Goal: Task Accomplishment & Management: Use online tool/utility

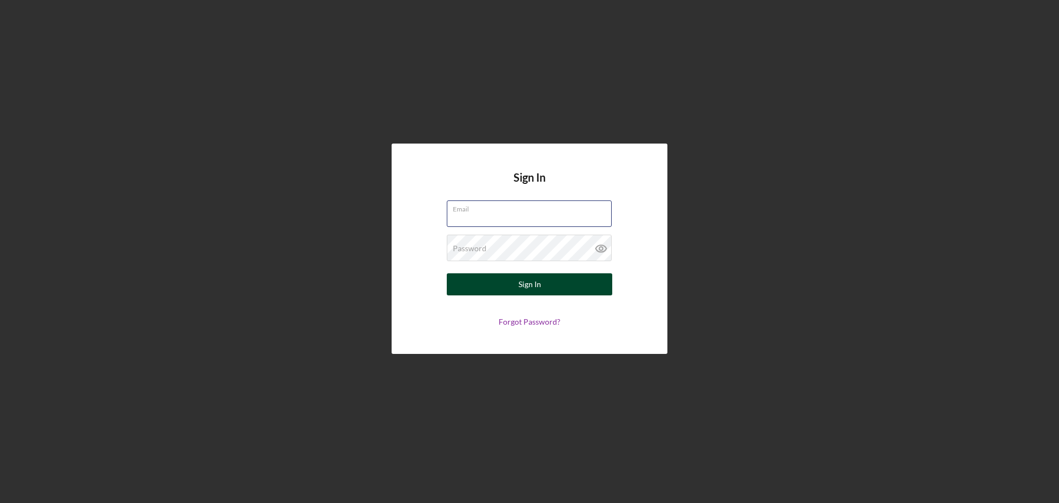
type input "[EMAIL_ADDRESS][DOMAIN_NAME]"
click at [530, 278] on div "Sign In" at bounding box center [530, 284] width 23 height 22
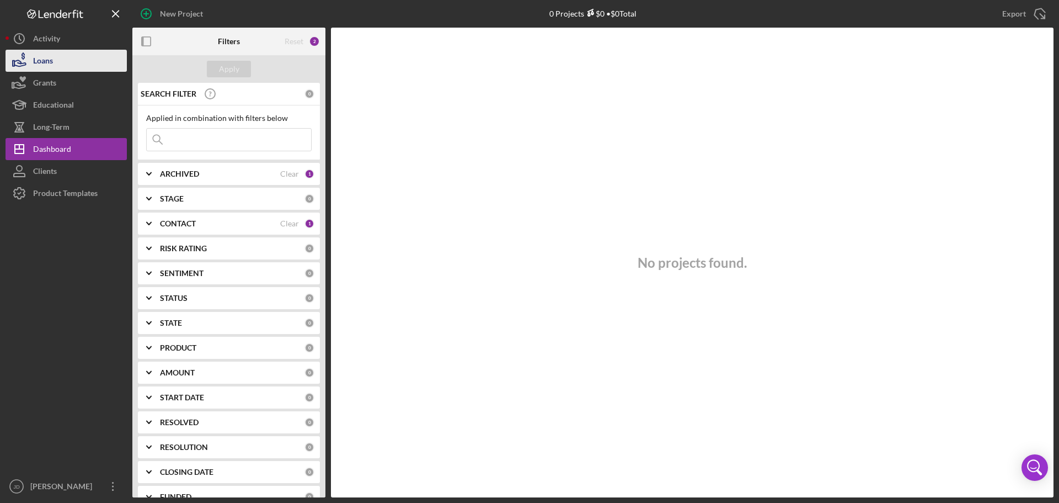
click at [61, 60] on button "Loans" at bounding box center [66, 61] width 121 height 22
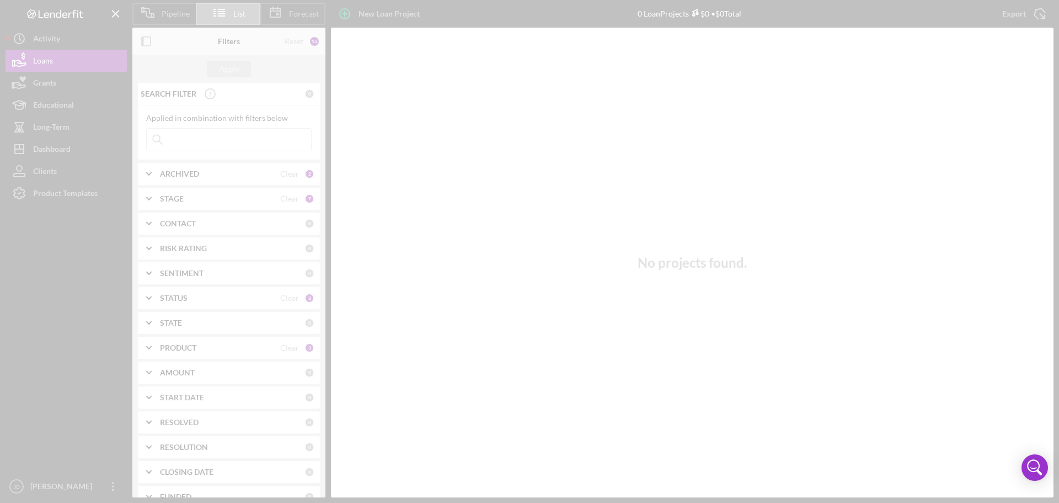
drag, startPoint x: 58, startPoint y: 103, endPoint x: 60, endPoint y: 120, distance: 17.8
click at [57, 103] on div "Pipeline List Forecast New Loan Project 0 Loan Projects $0 • $0 Total Export Ic…" at bounding box center [530, 248] width 1048 height 497
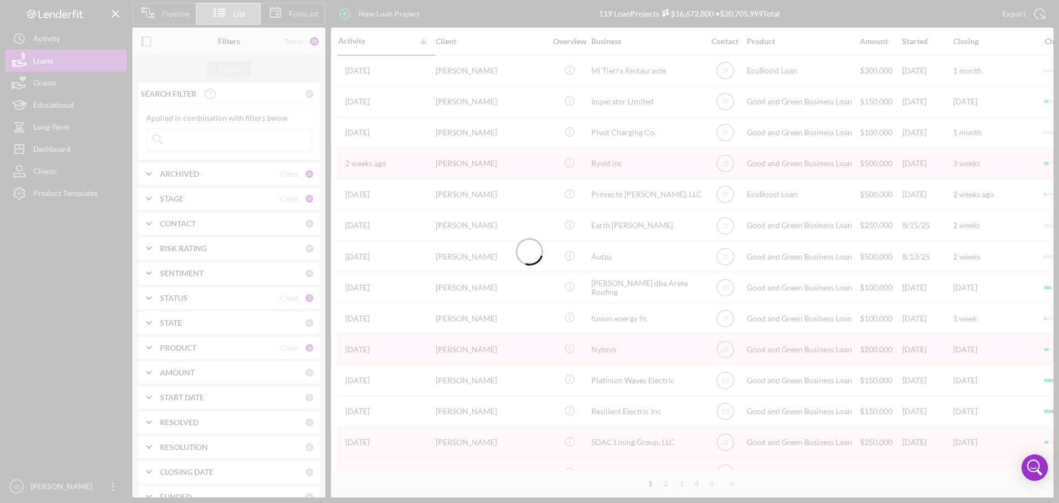
click at [56, 150] on div at bounding box center [529, 251] width 1059 height 503
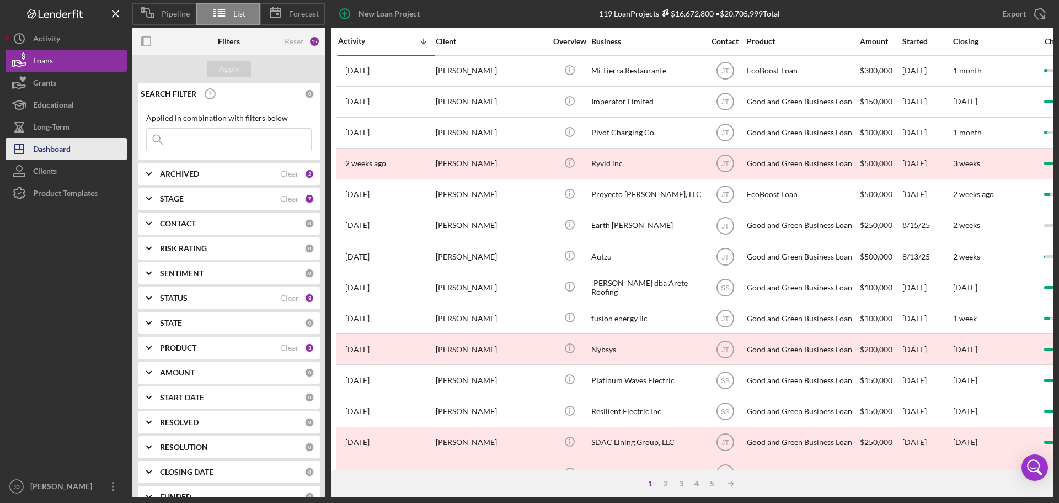
click at [62, 151] on div "Dashboard" at bounding box center [52, 150] width 38 height 25
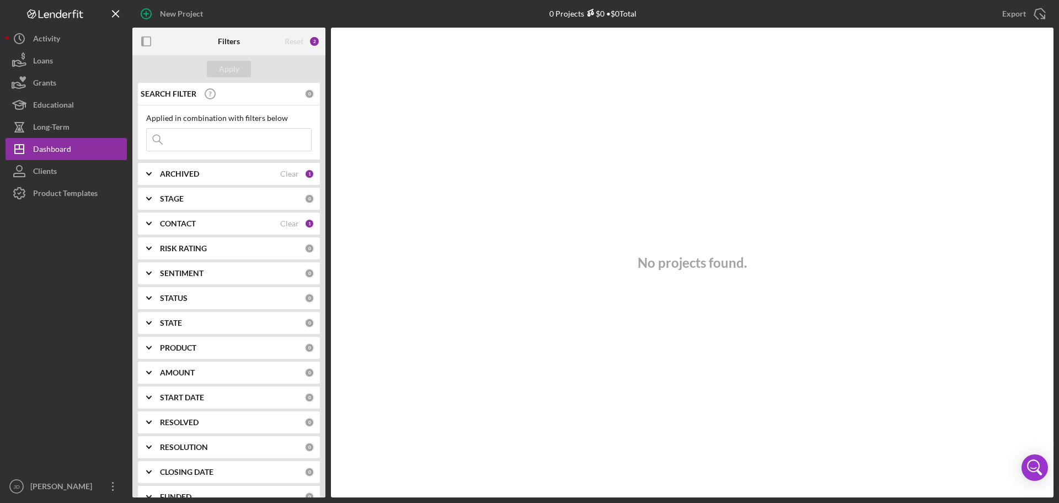
click at [292, 202] on div "STAGE" at bounding box center [232, 198] width 145 height 9
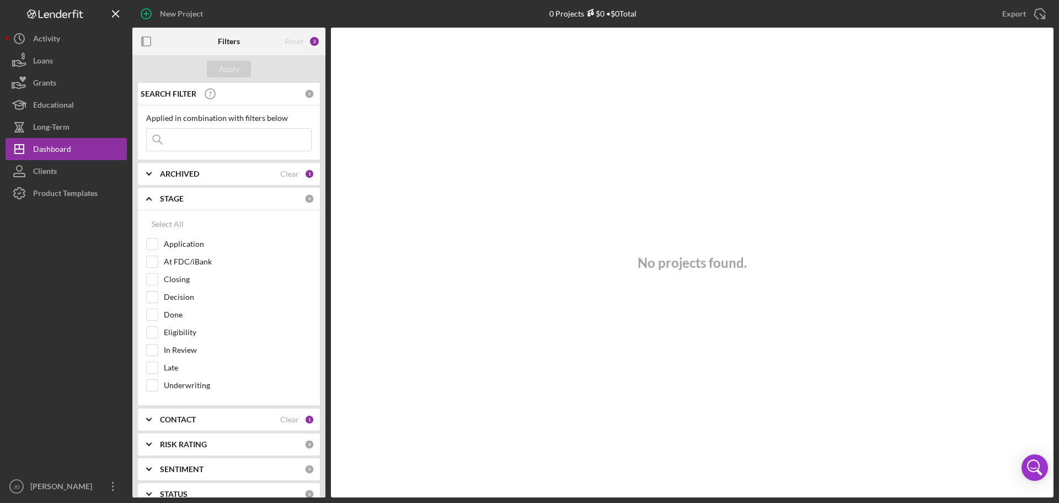
click at [291, 202] on div "STAGE" at bounding box center [232, 198] width 145 height 9
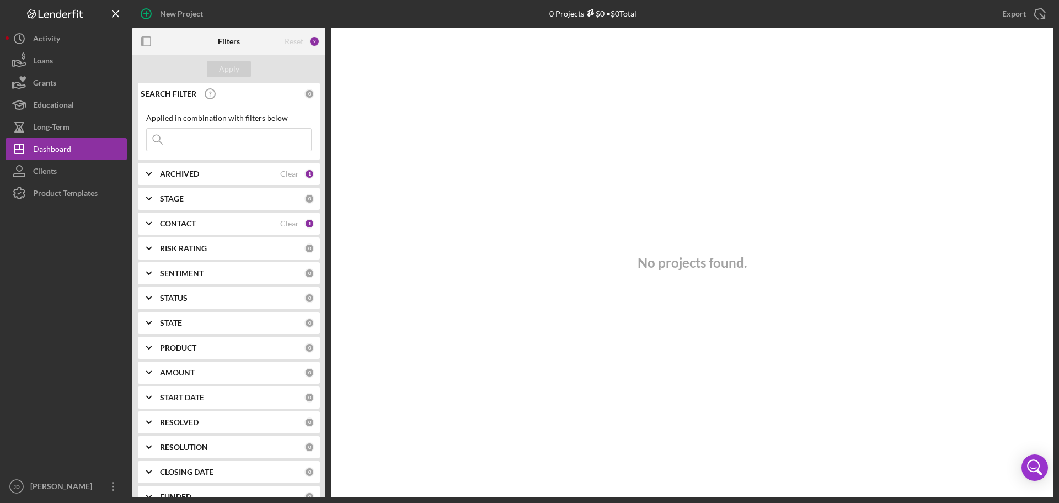
click at [289, 218] on div "CONTACT Clear 1" at bounding box center [237, 223] width 154 height 22
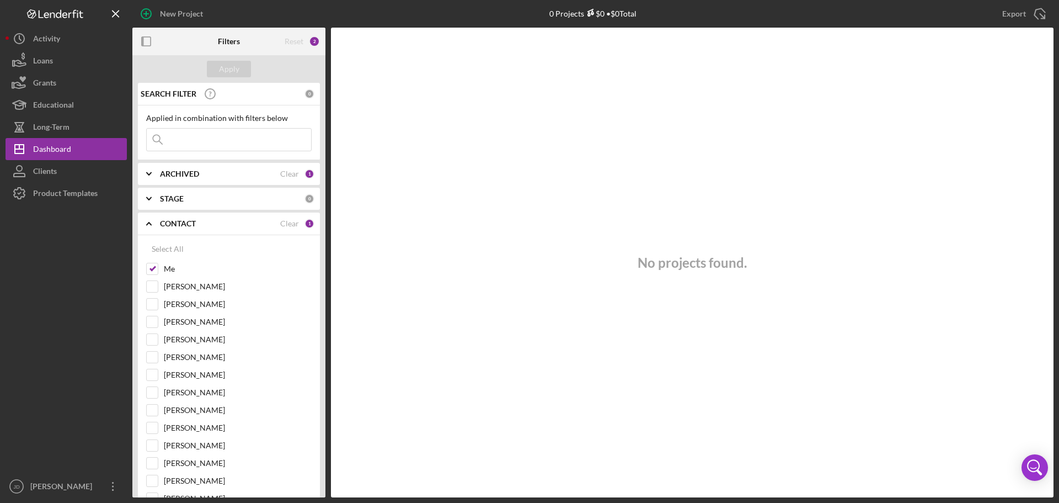
drag, startPoint x: 286, startPoint y: 222, endPoint x: 258, endPoint y: 225, distance: 28.8
click at [285, 222] on div "Clear" at bounding box center [289, 223] width 19 height 9
checkbox input "false"
click at [186, 223] on b "CONTACT" at bounding box center [178, 223] width 36 height 9
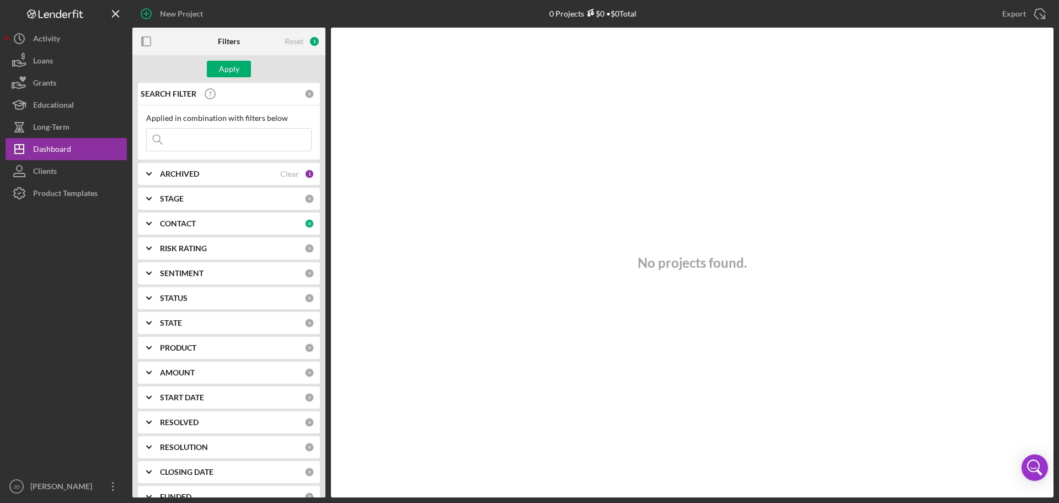
click at [250, 349] on div "PRODUCT" at bounding box center [232, 347] width 145 height 9
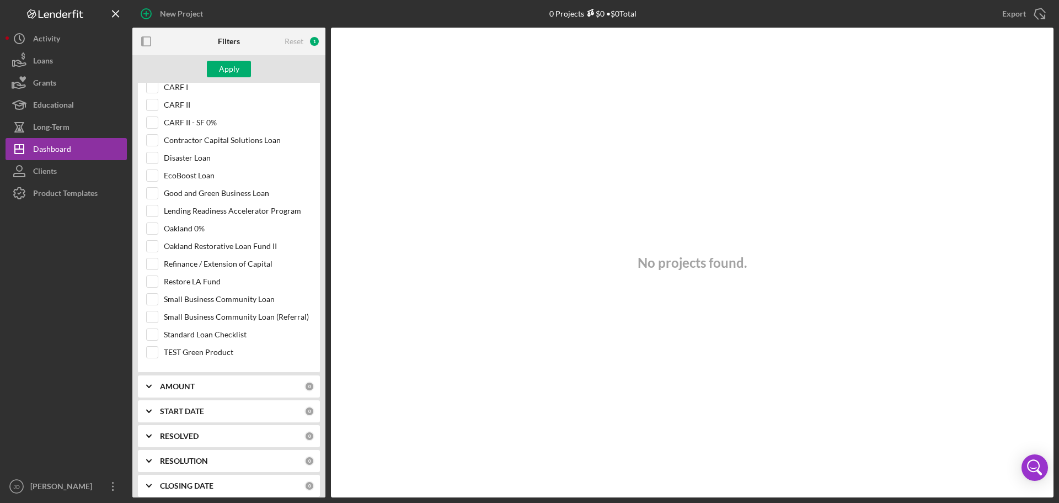
scroll to position [310, 0]
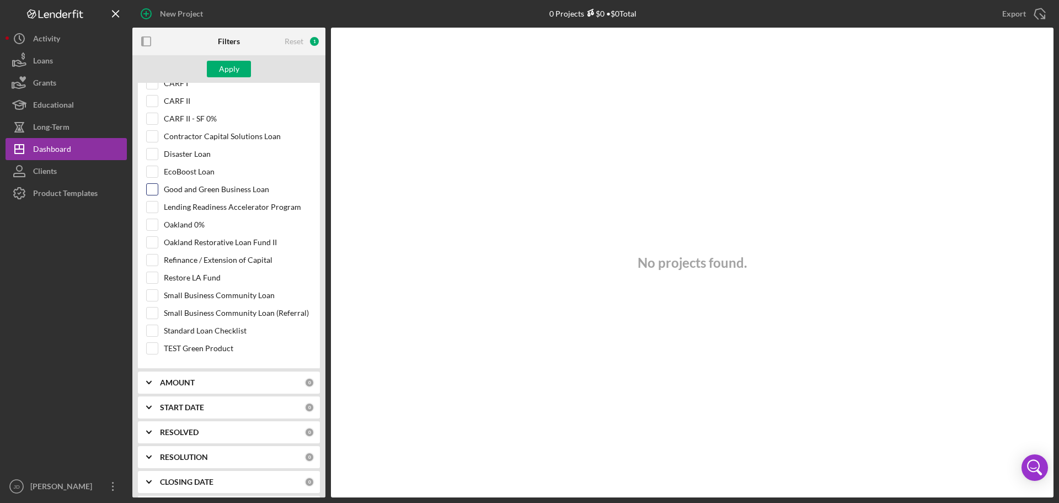
click at [158, 188] on div "Good and Green Business Loan" at bounding box center [229, 192] width 166 height 18
click at [151, 186] on input "Good and Green Business Loan" at bounding box center [152, 189] width 11 height 11
checkbox input "true"
drag, startPoint x: 154, startPoint y: 168, endPoint x: 177, endPoint y: 160, distance: 24.1
click at [154, 168] on input "EcoBoost Loan" at bounding box center [152, 171] width 11 height 11
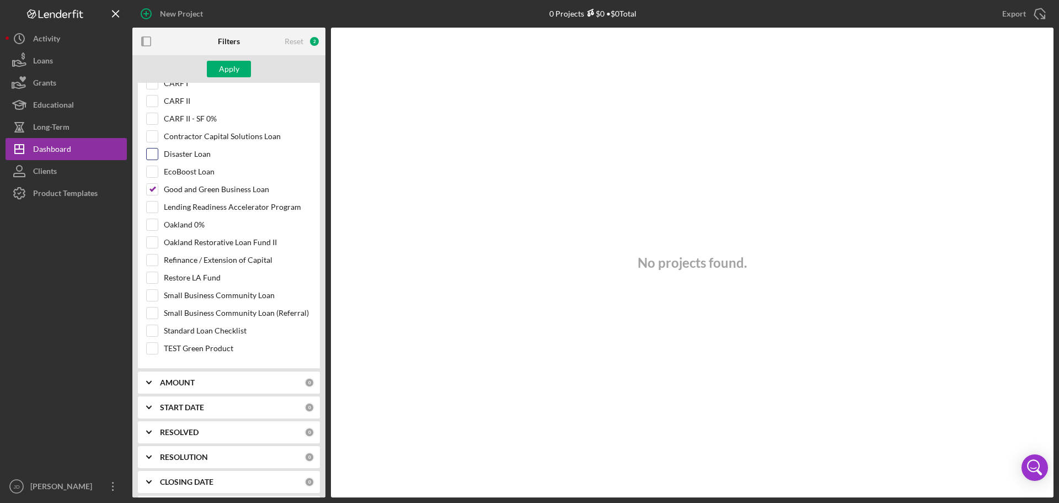
checkbox input "true"
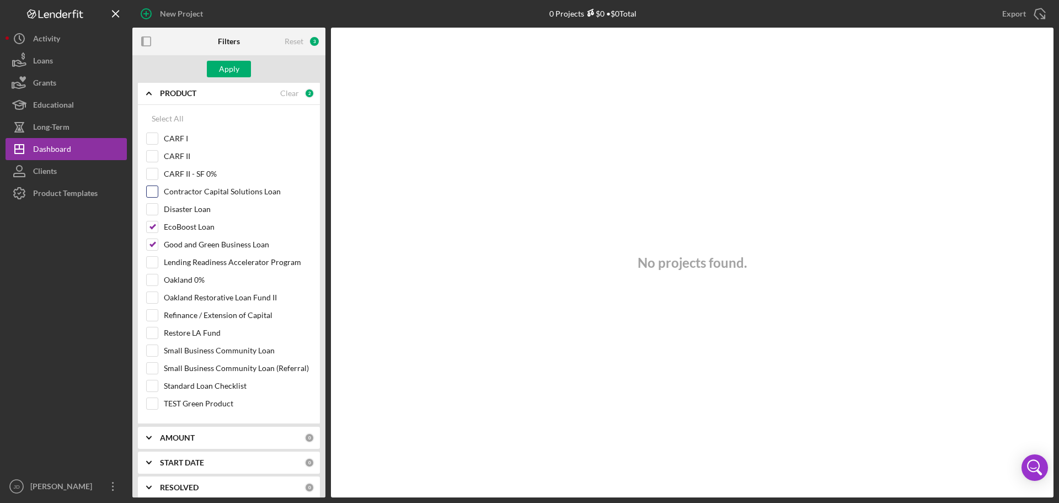
scroll to position [254, 0]
click at [156, 190] on input "Contractor Capital Solutions Loan" at bounding box center [152, 191] width 11 height 11
checkbox input "true"
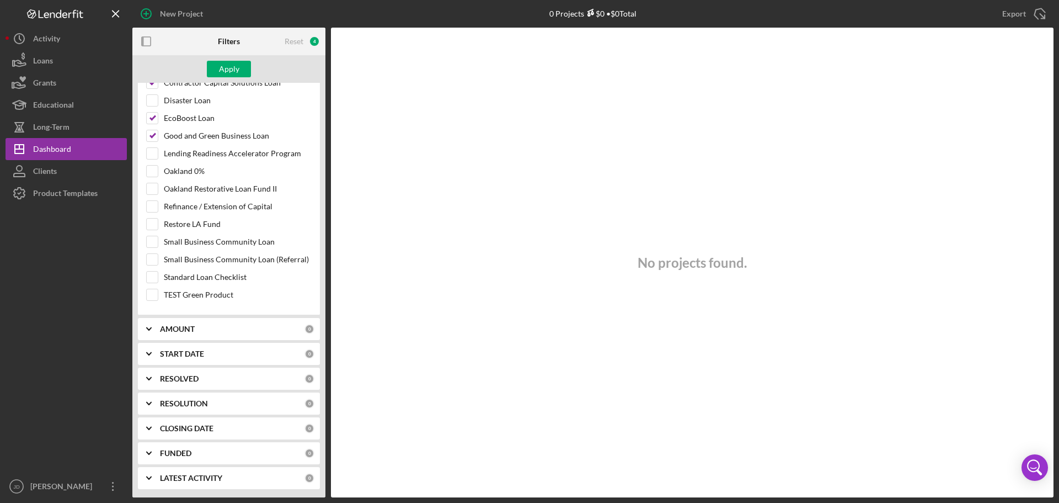
click at [231, 379] on div "RESOLVED" at bounding box center [232, 378] width 145 height 9
click at [229, 379] on div "RESOLVED" at bounding box center [232, 378] width 145 height 9
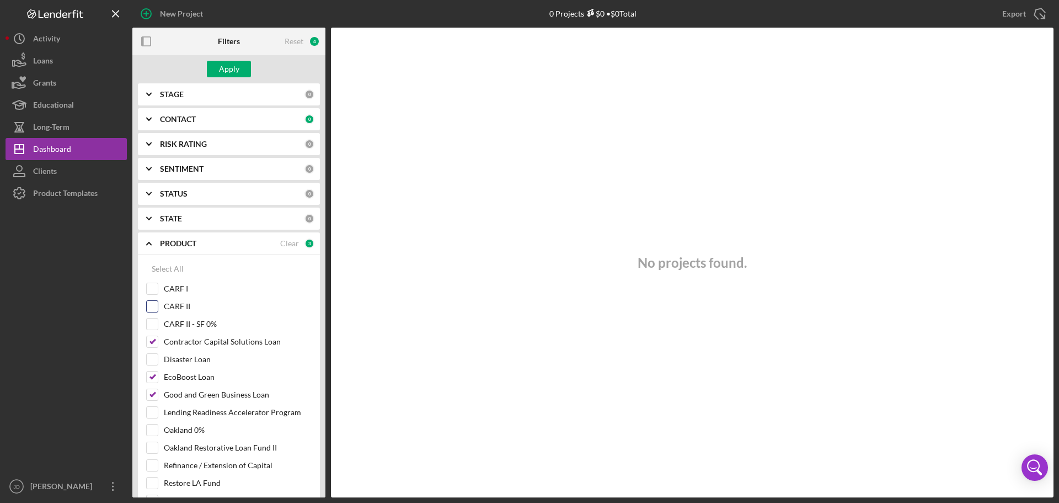
scroll to position [0, 0]
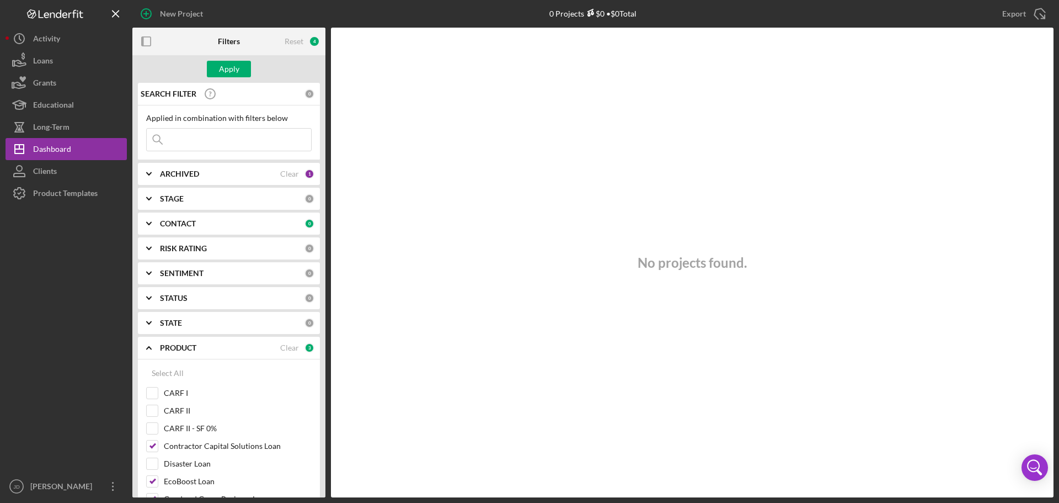
click at [217, 175] on div "ARCHIVED" at bounding box center [220, 173] width 120 height 9
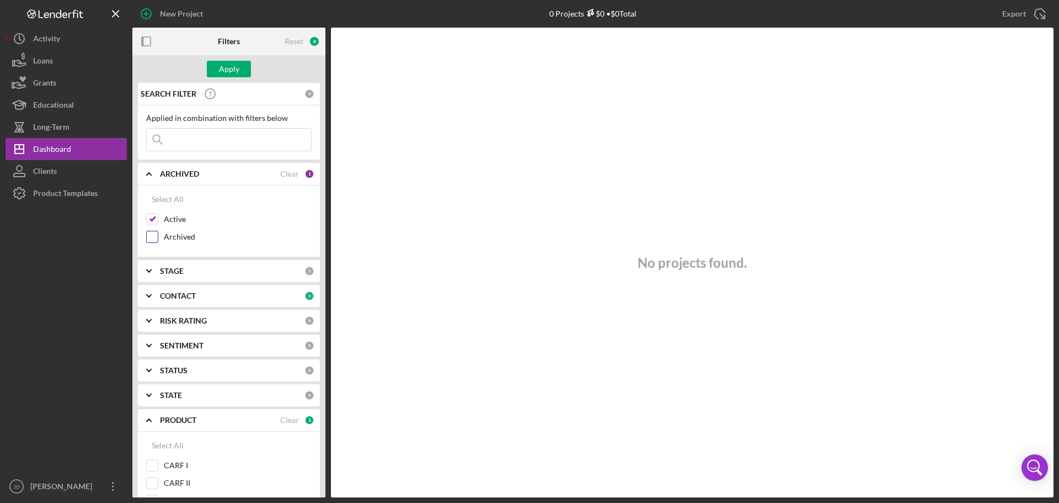
click at [163, 241] on div "Archived" at bounding box center [229, 240] width 166 height 18
click at [164, 237] on label "Archived" at bounding box center [238, 236] width 148 height 11
click at [158, 237] on input "Archived" at bounding box center [152, 236] width 11 height 11
checkbox input "true"
click at [243, 74] on button "Apply" at bounding box center [229, 69] width 44 height 17
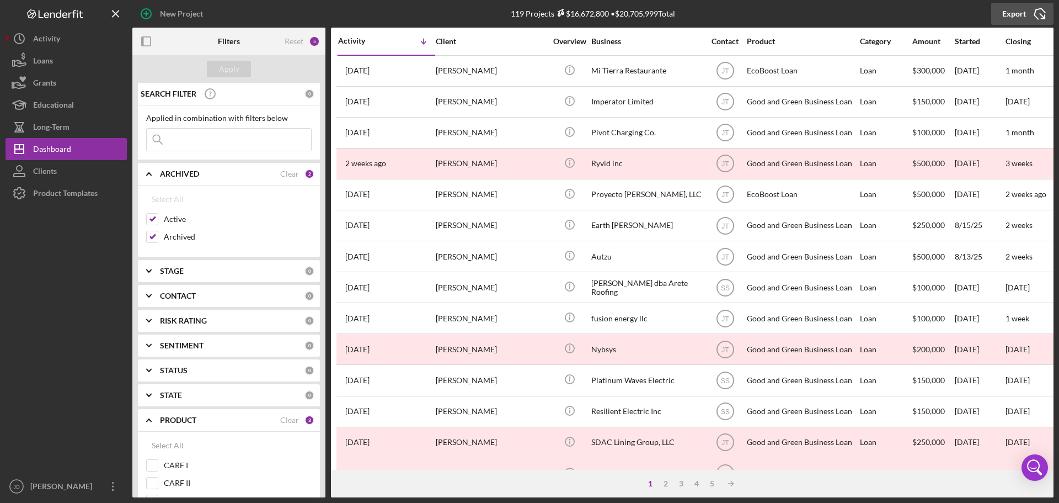
click at [1027, 4] on icon "Icon/Export" at bounding box center [1040, 14] width 28 height 28
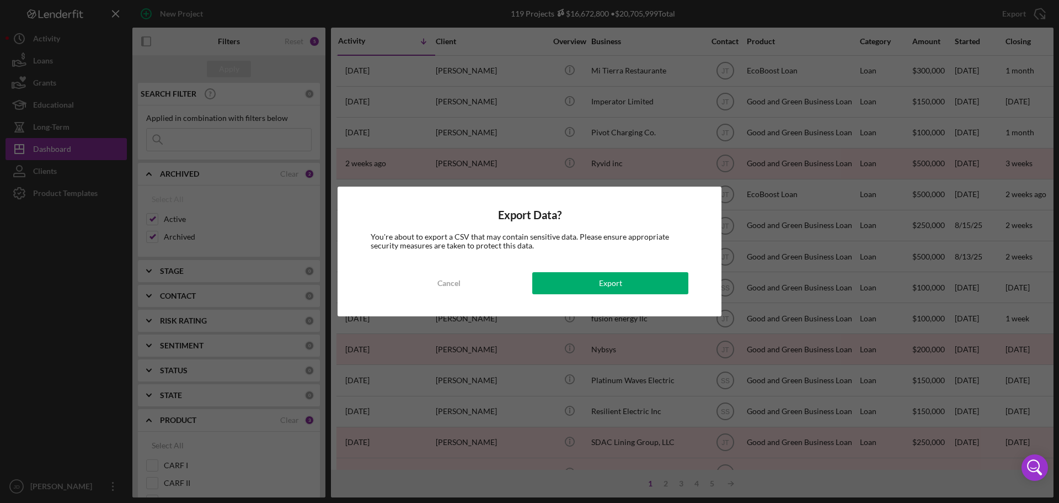
click at [572, 295] on div "Export Data? You're about to export a CSV that may contain sensitive data. Plea…" at bounding box center [530, 251] width 384 height 130
click at [577, 279] on button "Export" at bounding box center [610, 283] width 156 height 22
